Goal: Navigation & Orientation: Find specific page/section

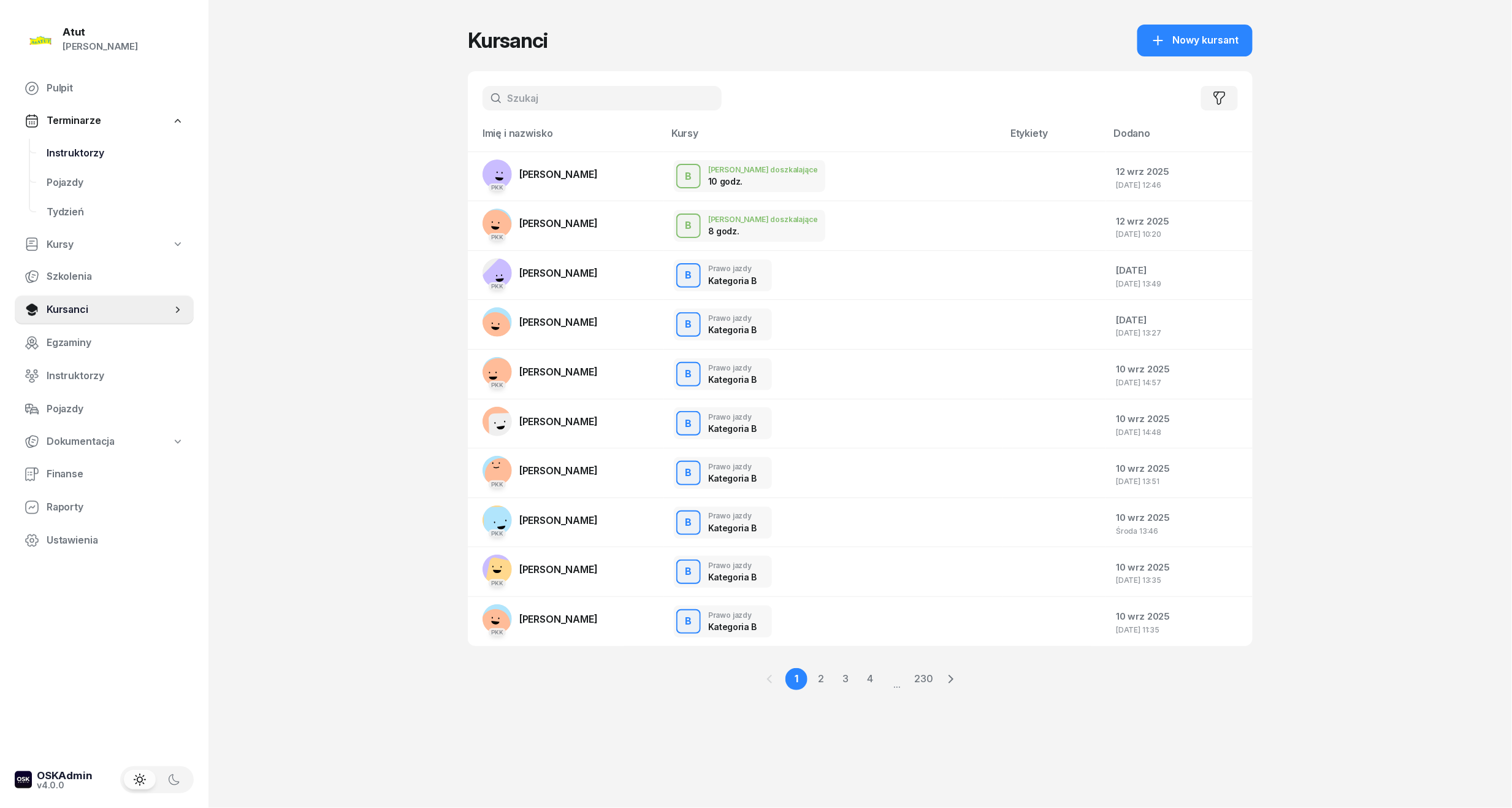
click at [76, 155] on span "Instruktorzy" at bounding box center [115, 153] width 137 height 16
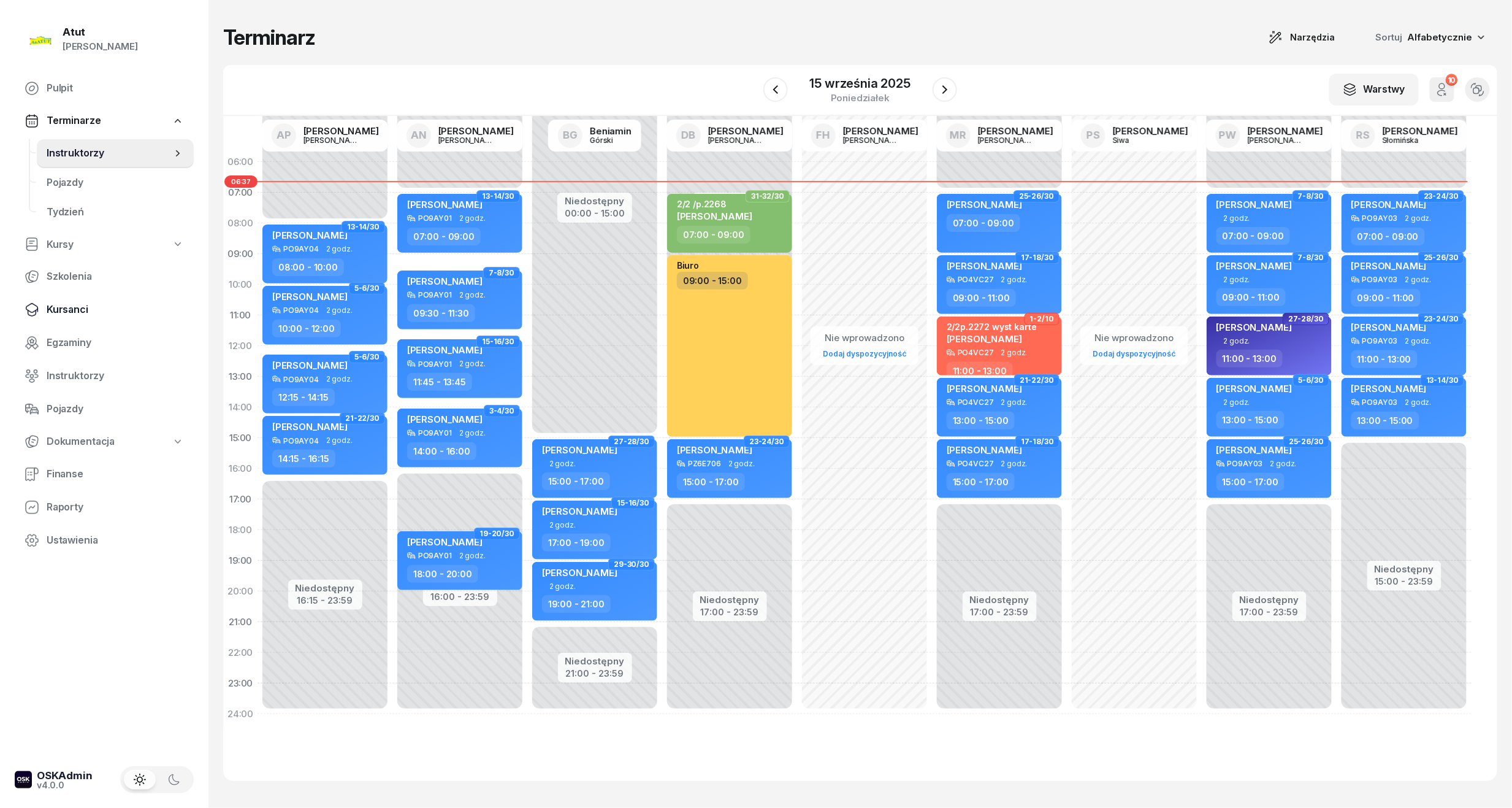
click at [67, 313] on span "Kursanci" at bounding box center [115, 309] width 137 height 16
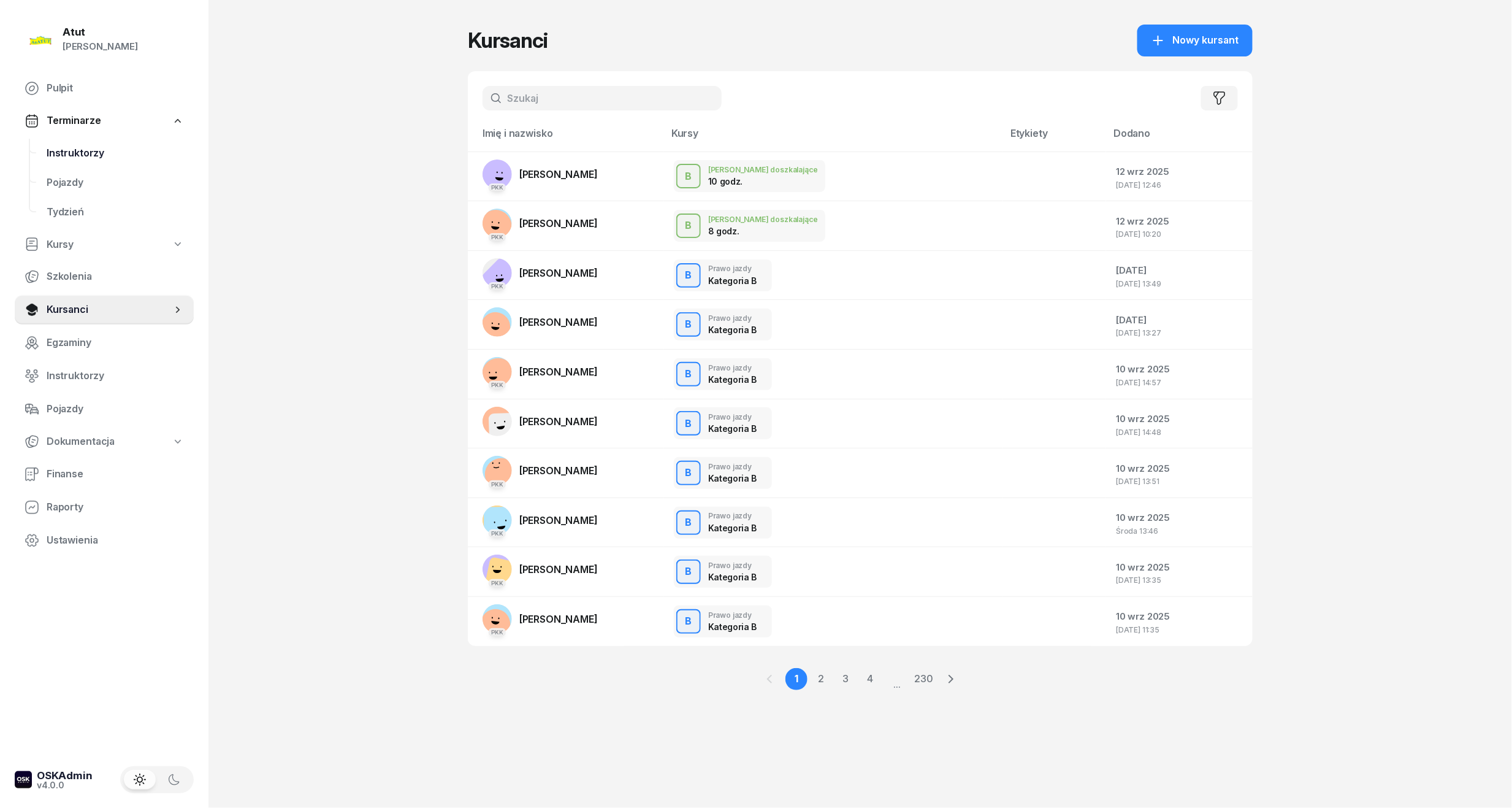
click at [77, 152] on span "Instruktorzy" at bounding box center [115, 153] width 137 height 16
